Goal: Task Accomplishment & Management: Manage account settings

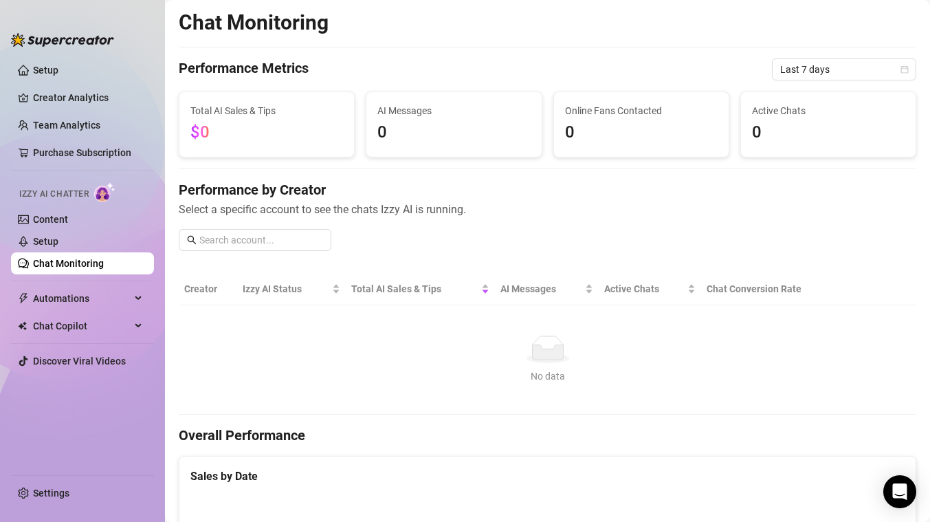
scroll to position [440, 0]
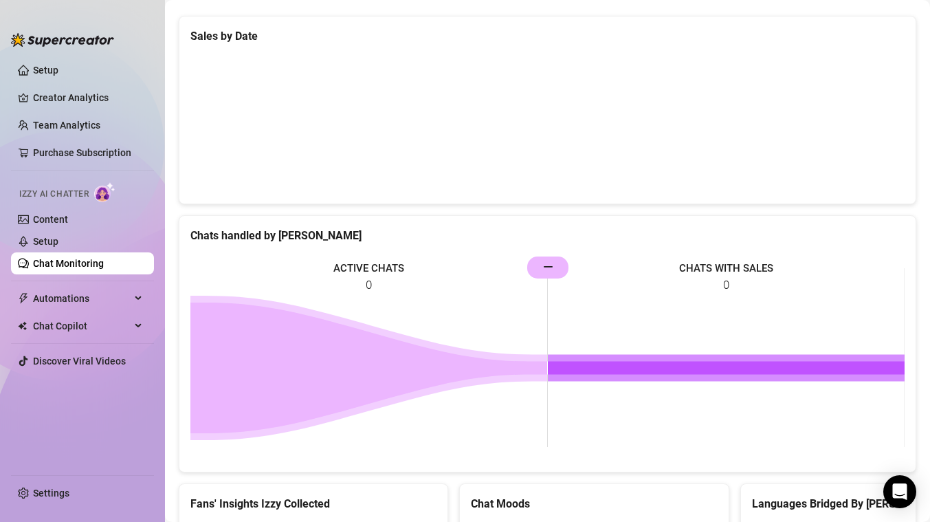
click at [48, 65] on link "Setup" at bounding box center [45, 70] width 25 height 11
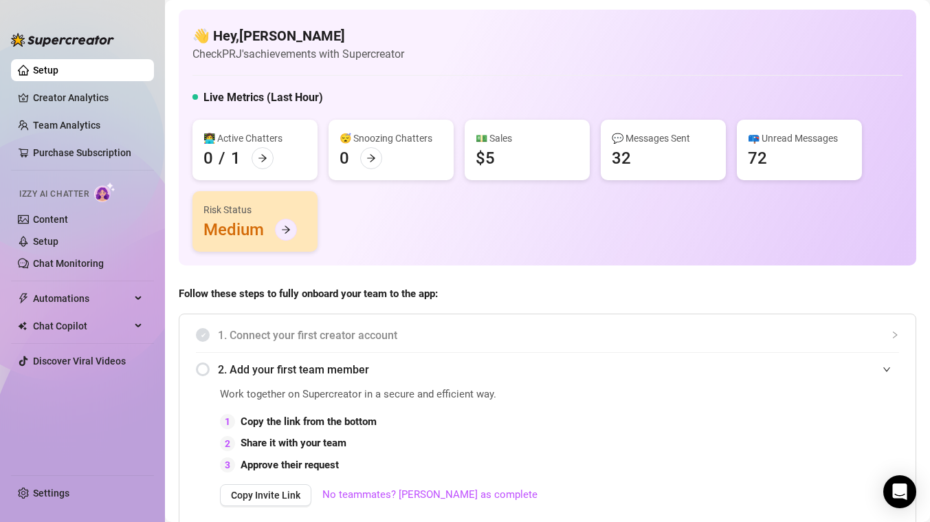
click at [283, 230] on icon "arrow-right" at bounding box center [286, 230] width 8 height 8
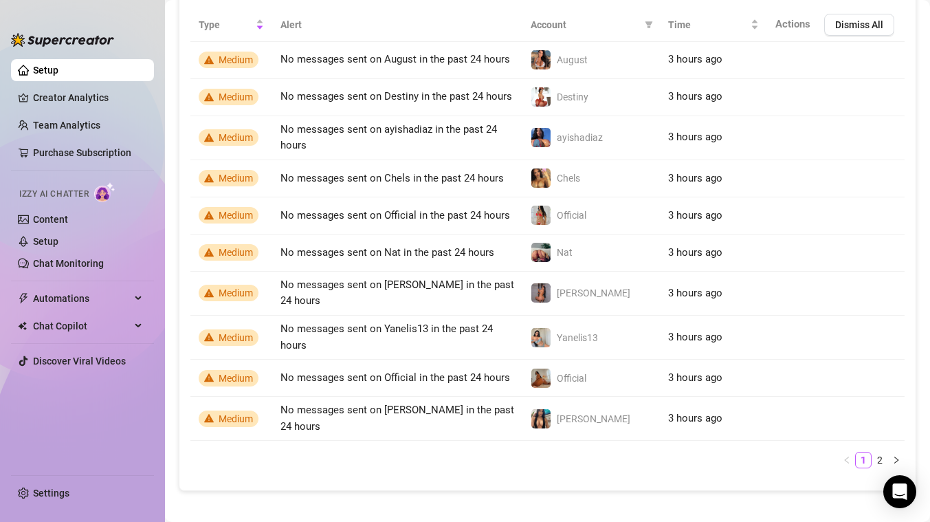
scroll to position [1322, 0]
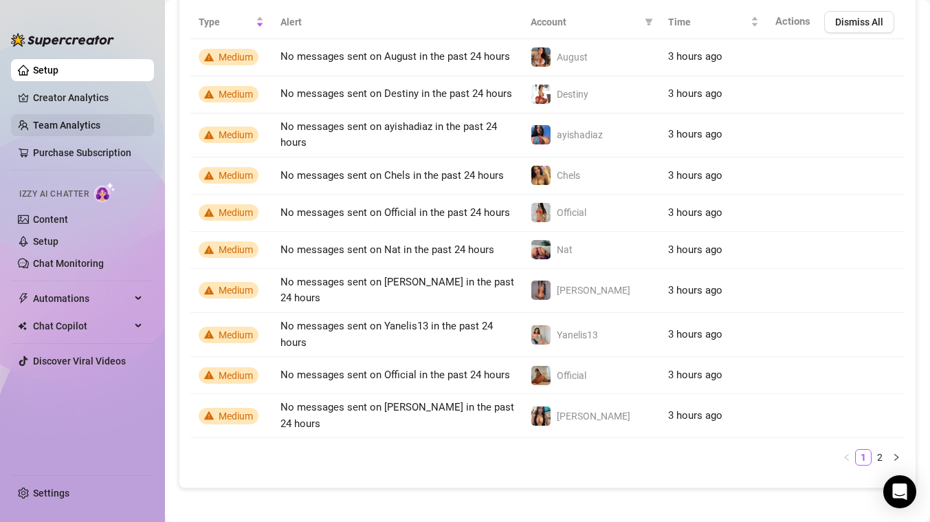
click at [82, 120] on link "Team Analytics" at bounding box center [66, 125] width 67 height 11
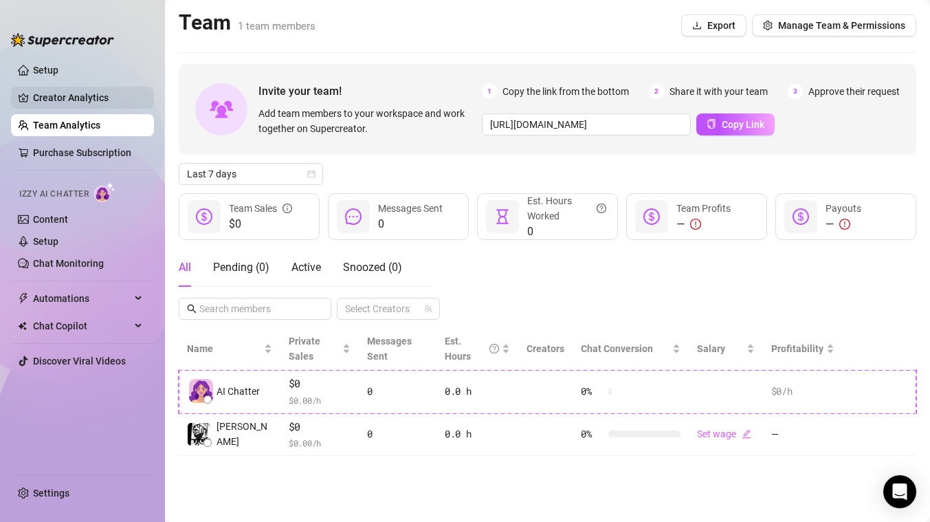
click at [84, 94] on link "Creator Analytics" at bounding box center [88, 98] width 110 height 22
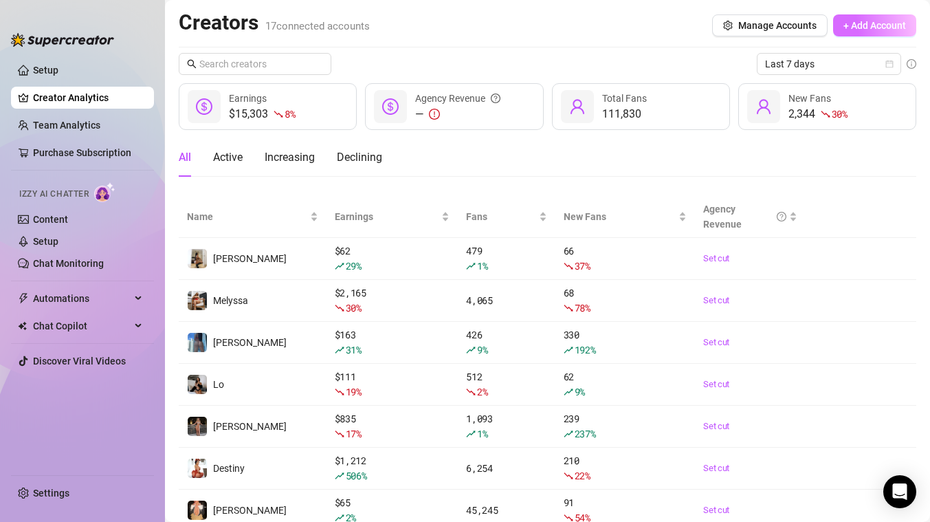
click at [884, 21] on span "+ Add Account" at bounding box center [875, 25] width 63 height 11
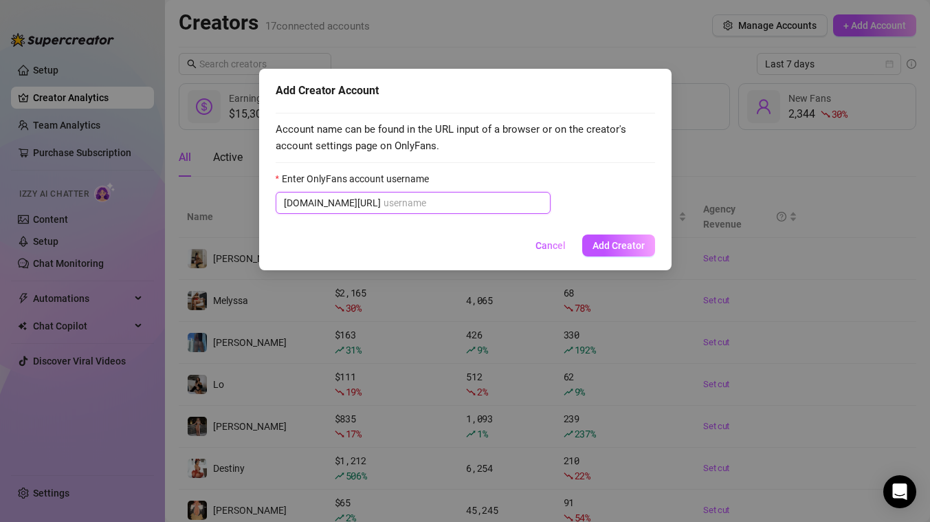
click at [419, 206] on input "Enter OnlyFans account username" at bounding box center [463, 202] width 159 height 15
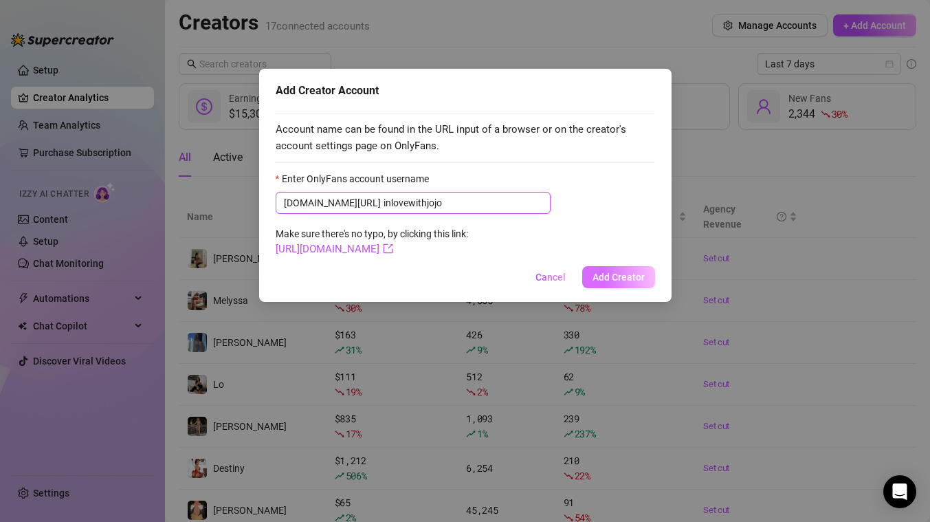
type input "inlovewithjojo"
click at [629, 278] on span "Add Creator" at bounding box center [619, 277] width 52 height 11
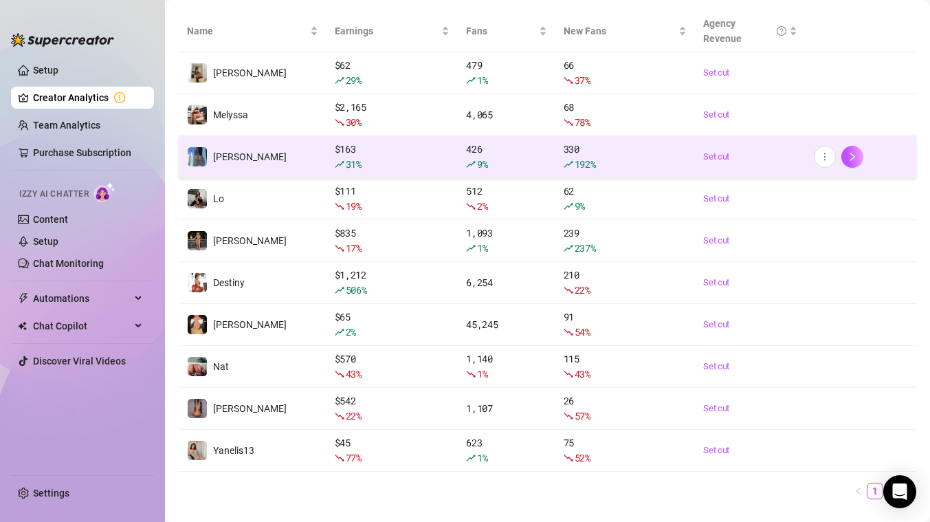
scroll to position [215, 0]
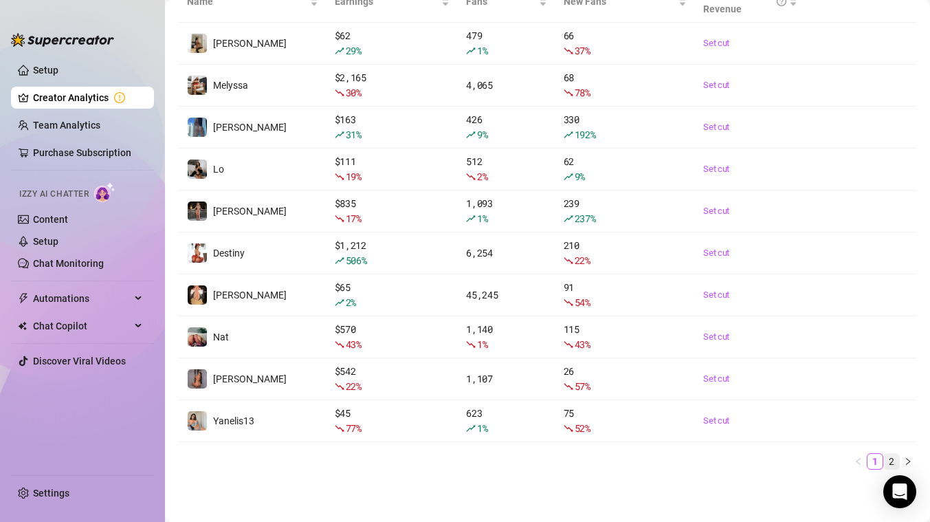
click at [891, 457] on link "2" at bounding box center [891, 461] width 15 height 15
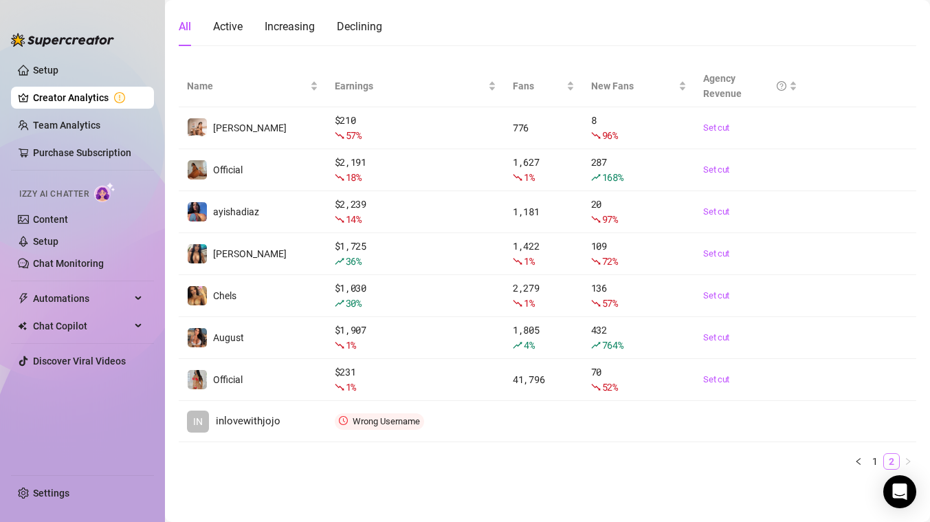
scroll to position [131, 0]
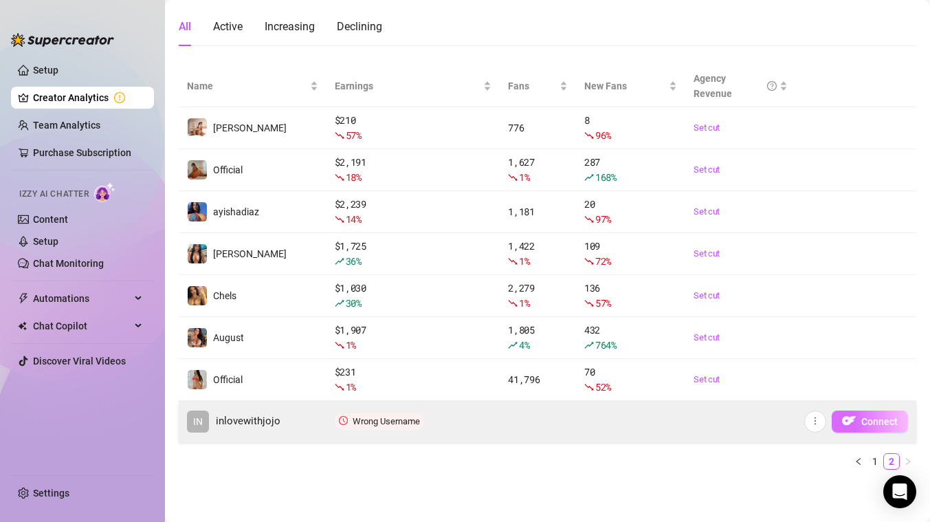
click at [880, 425] on span "Connect" at bounding box center [880, 421] width 36 height 11
click at [815, 422] on icon "more" at bounding box center [816, 421] width 10 height 10
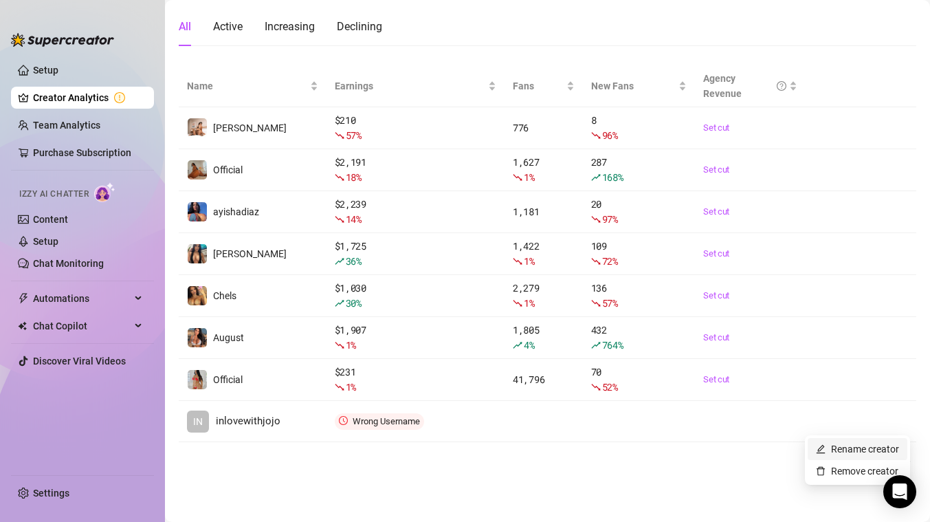
click at [844, 448] on link "Rename creator" at bounding box center [857, 449] width 83 height 11
click at [770, 463] on ul "1 2" at bounding box center [548, 461] width 738 height 17
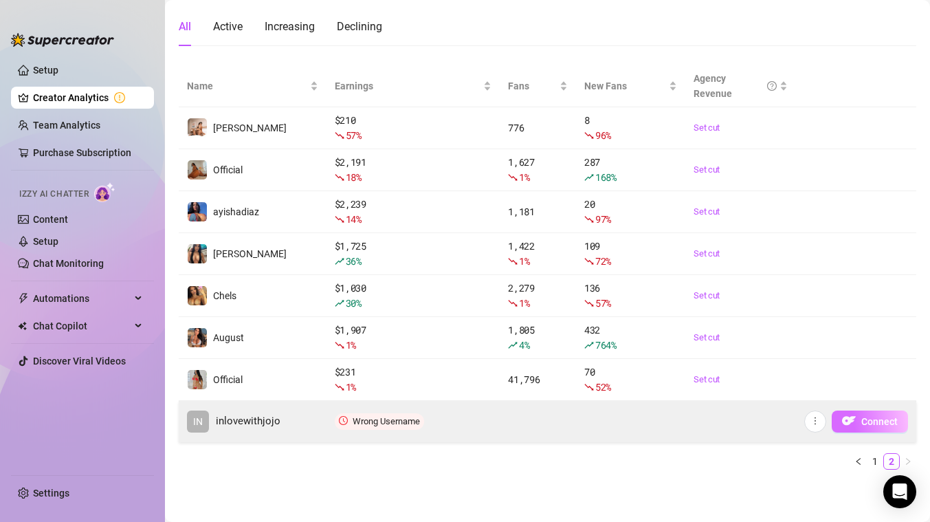
click at [888, 419] on span "Connect" at bounding box center [880, 421] width 36 height 11
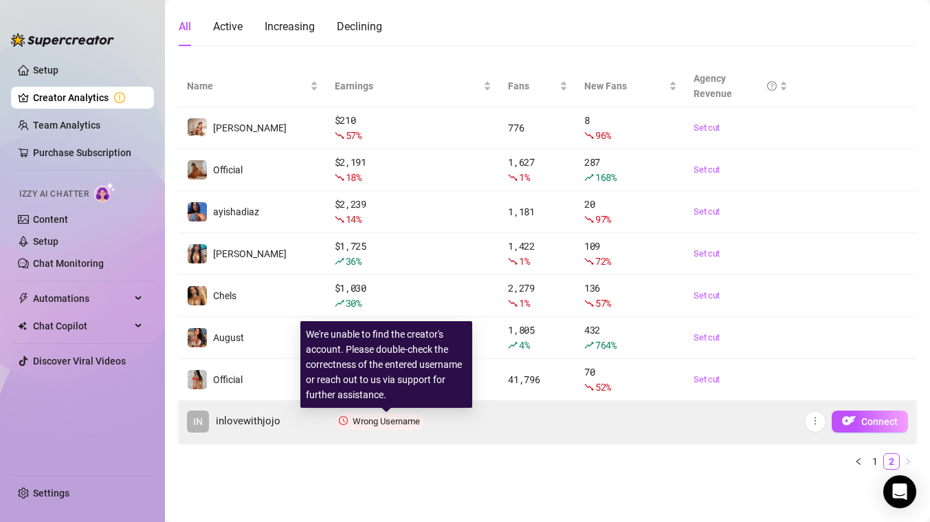
click at [360, 424] on span "Wrong Username" at bounding box center [386, 421] width 67 height 10
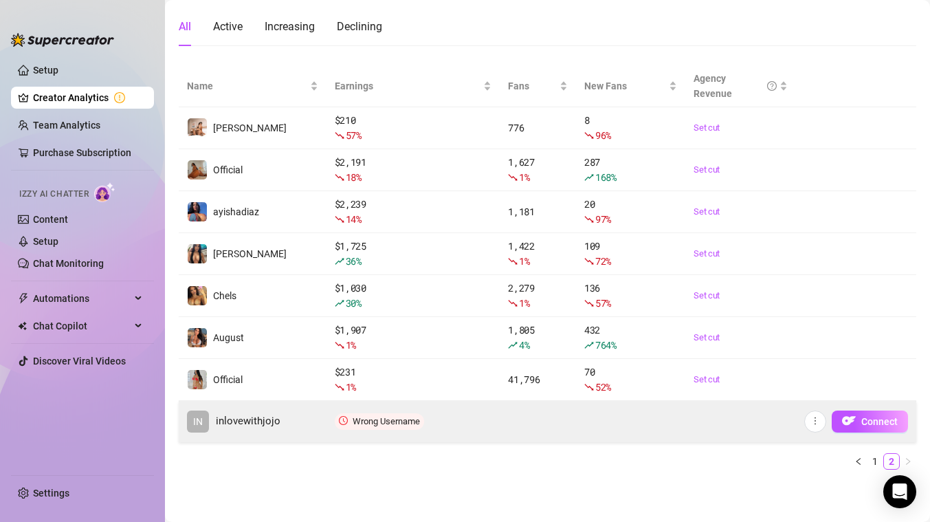
click at [236, 416] on span "inlovewithjojo" at bounding box center [248, 421] width 65 height 17
click at [815, 422] on icon "more" at bounding box center [816, 421] width 10 height 10
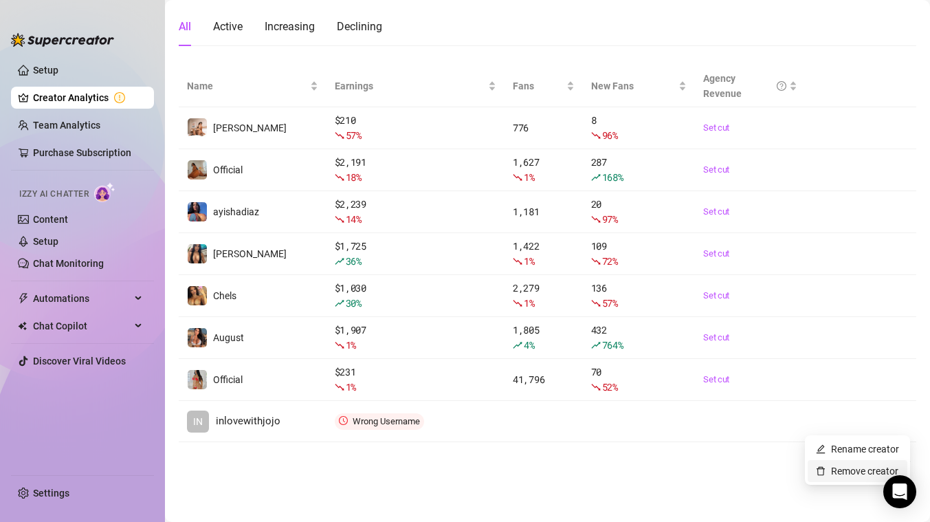
click at [840, 472] on link "Remove creator" at bounding box center [857, 471] width 83 height 11
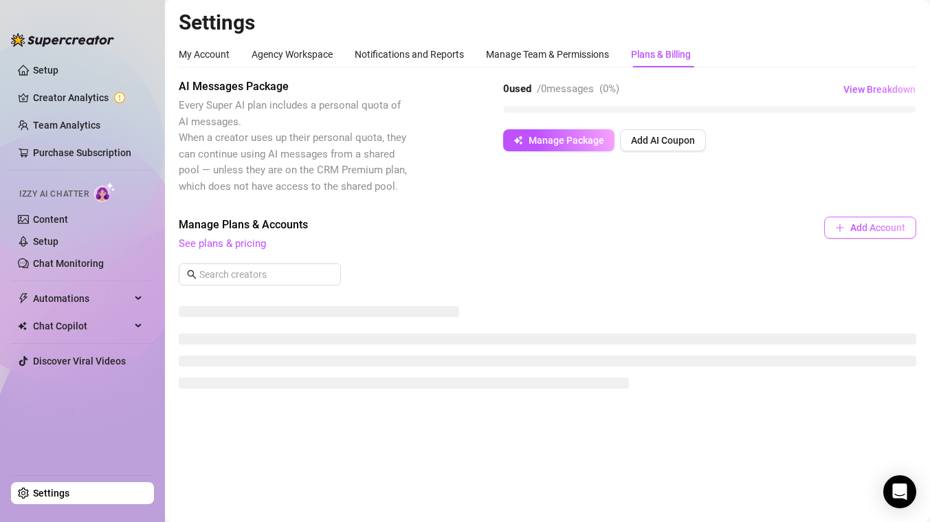
click at [878, 230] on span "Add Account" at bounding box center [878, 227] width 55 height 11
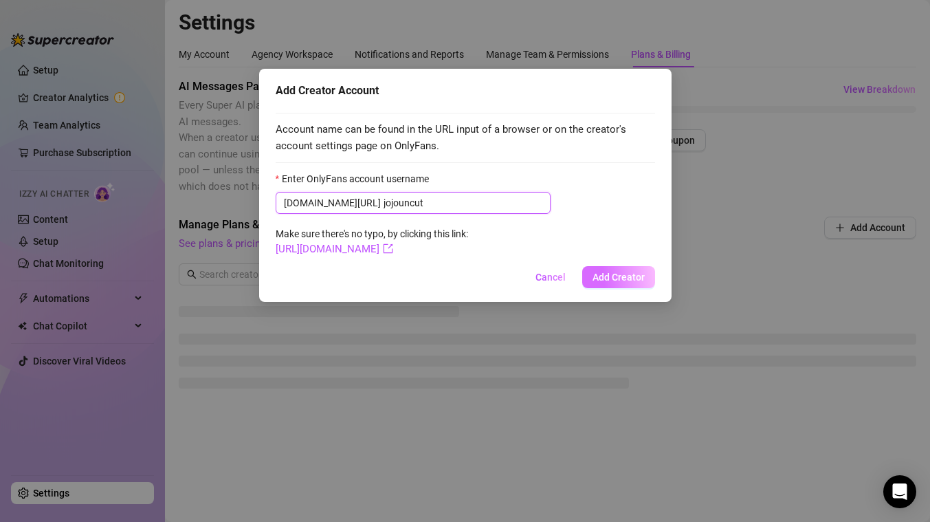
type input "jojouncut"
click at [618, 282] on span "Add Creator" at bounding box center [619, 277] width 52 height 11
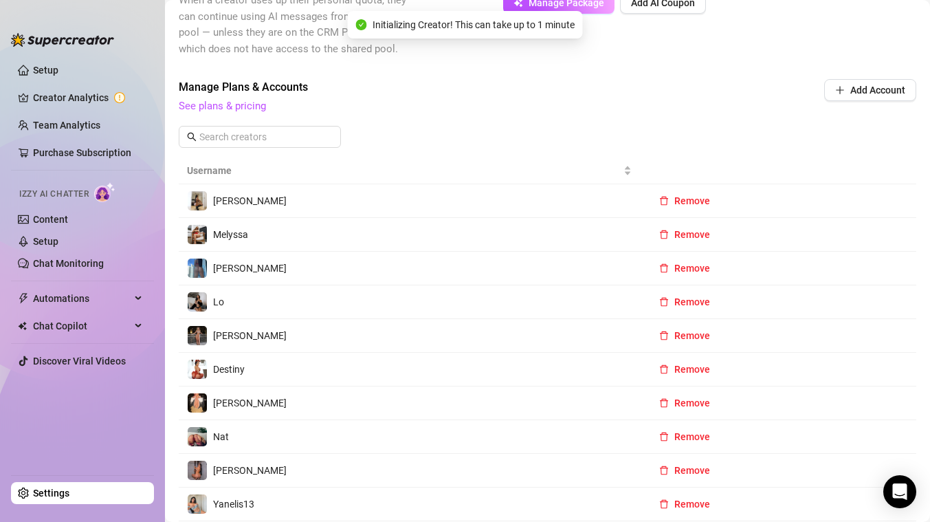
scroll to position [233, 0]
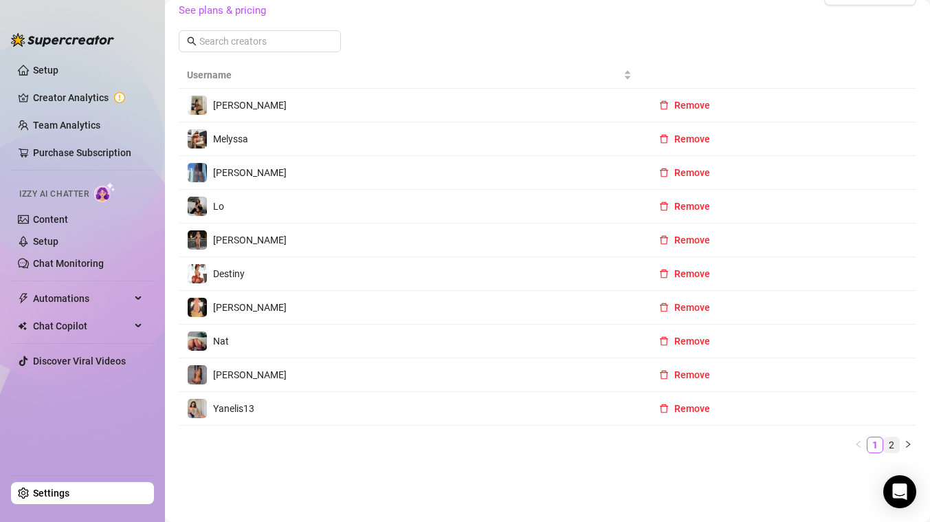
click at [889, 444] on link "2" at bounding box center [891, 444] width 15 height 15
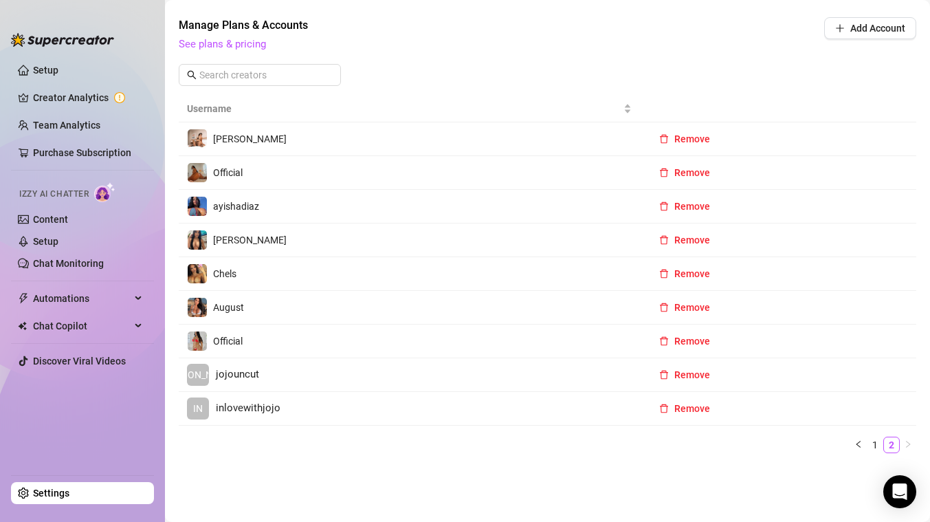
click at [251, 375] on span "jojouncut" at bounding box center [237, 375] width 43 height 17
